Goal: Task Accomplishment & Management: Manage account settings

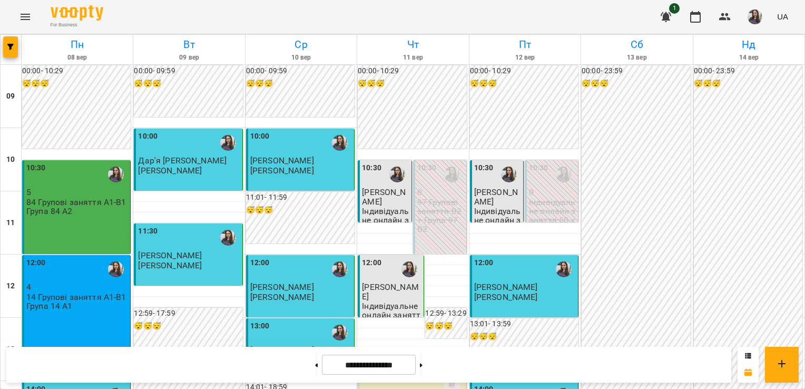
scroll to position [521, 0]
click at [423, 366] on button at bounding box center [421, 364] width 3 height 23
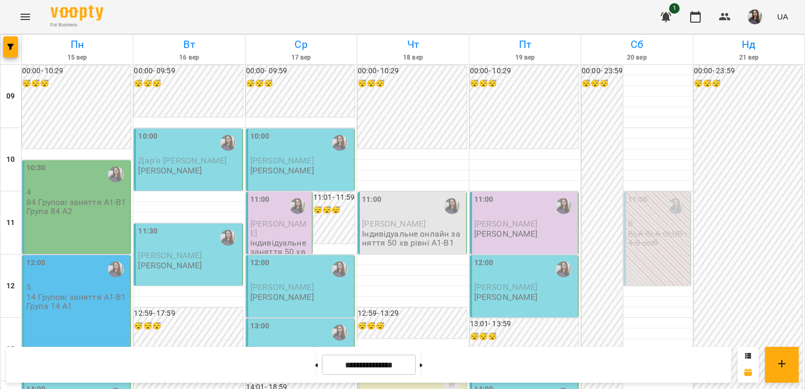
scroll to position [403, 0]
click at [315, 366] on button at bounding box center [316, 364] width 3 height 23
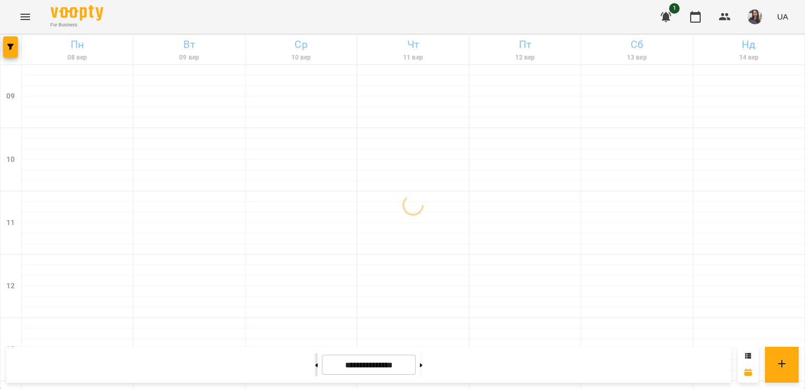
click at [315, 366] on button at bounding box center [316, 364] width 3 height 23
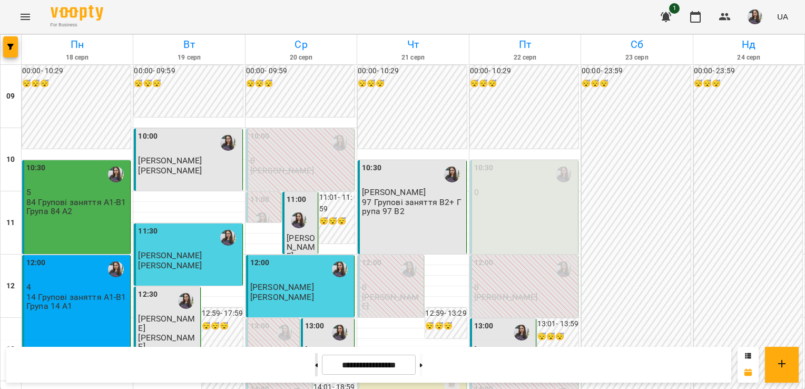
click at [315, 366] on button at bounding box center [316, 364] width 3 height 23
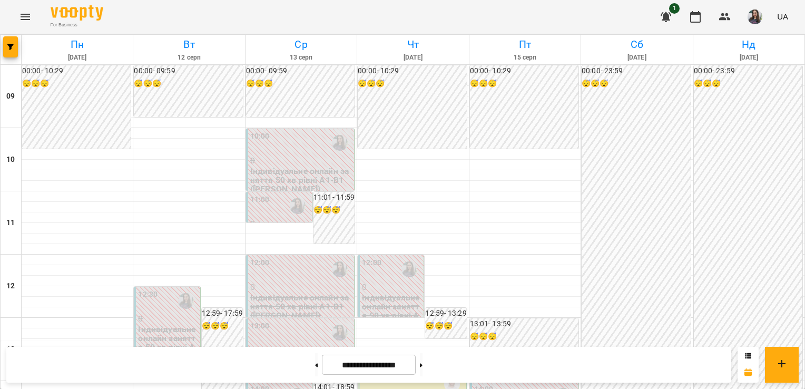
scroll to position [235, 0]
click at [315, 367] on button at bounding box center [316, 364] width 3 height 23
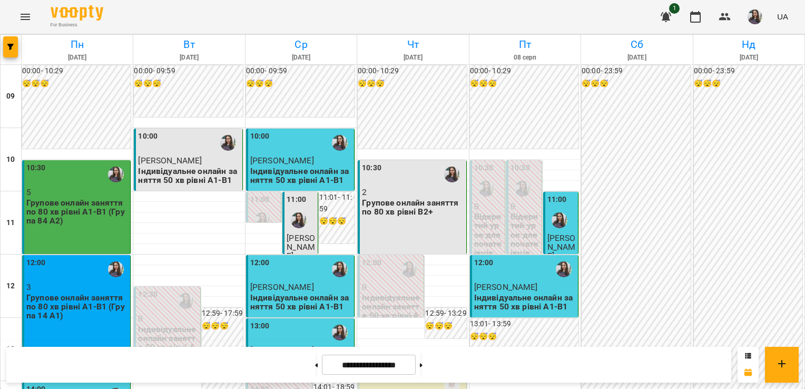
scroll to position [0, 0]
click at [564, 239] on span "[PERSON_NAME]" at bounding box center [562, 247] width 28 height 28
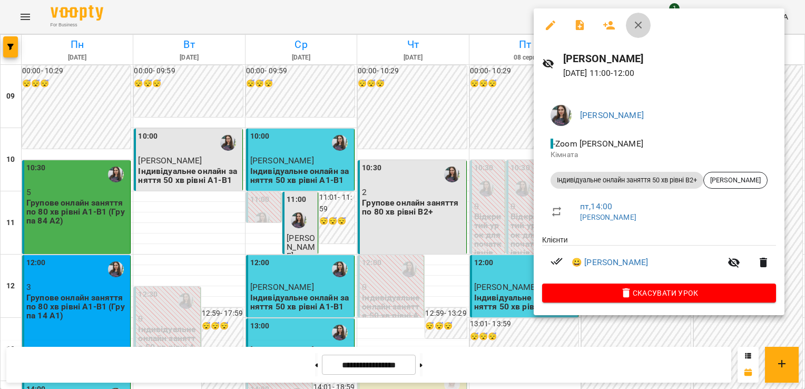
click at [635, 27] on icon "button" at bounding box center [638, 25] width 13 height 13
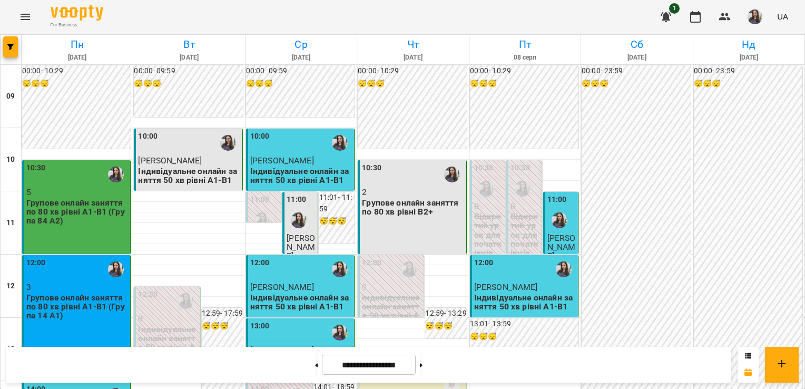
scroll to position [515, 0]
click at [423, 369] on button at bounding box center [421, 364] width 3 height 23
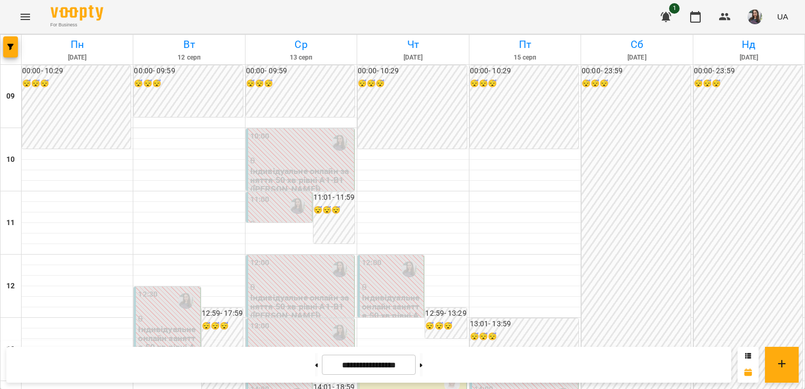
scroll to position [459, 0]
click at [423, 362] on button at bounding box center [421, 364] width 3 height 23
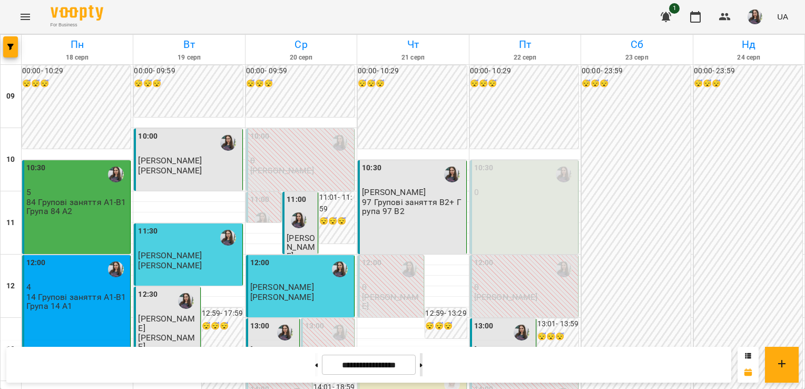
click at [423, 363] on icon at bounding box center [421, 365] width 3 height 4
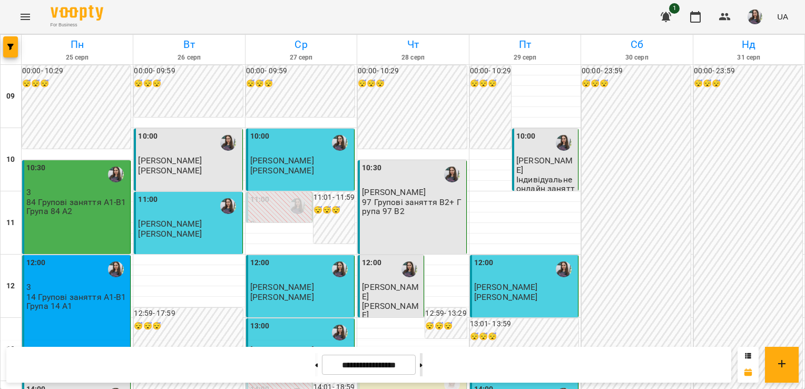
click at [423, 363] on icon at bounding box center [421, 365] width 3 height 4
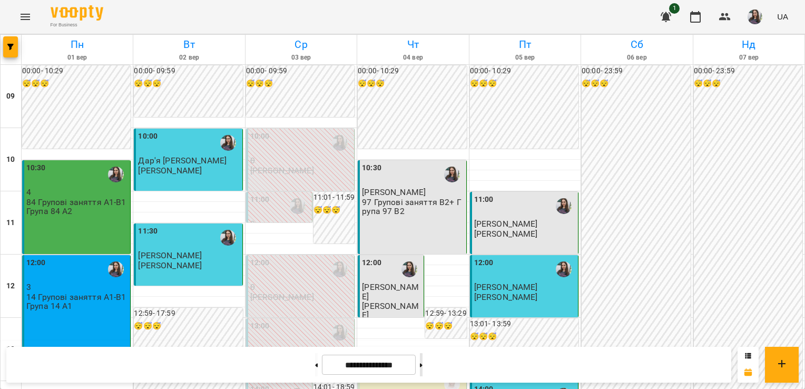
click at [423, 363] on icon at bounding box center [421, 365] width 3 height 4
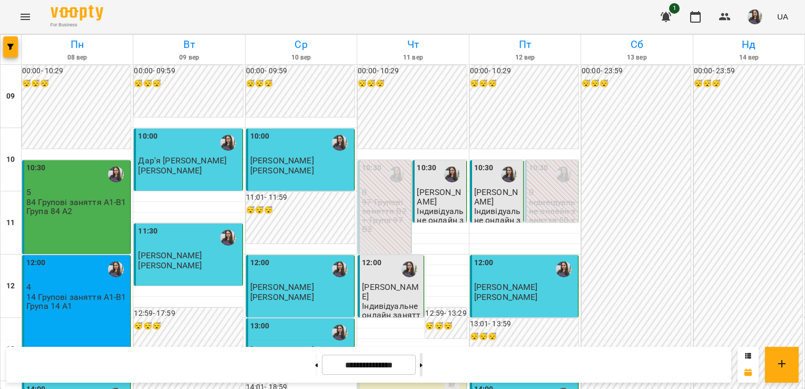
click at [423, 363] on icon at bounding box center [421, 365] width 3 height 4
type input "**********"
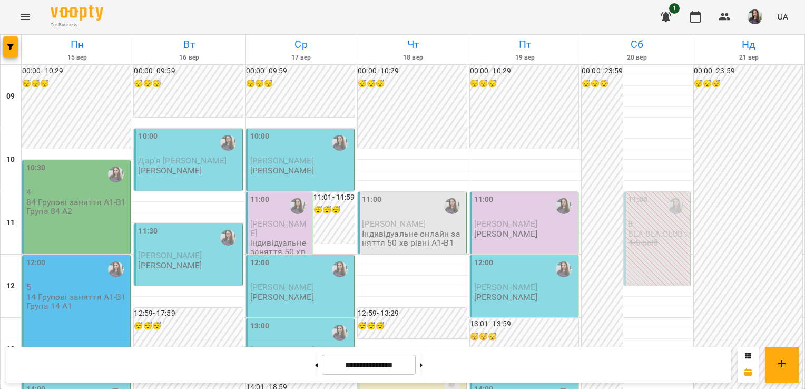
scroll to position [0, 0]
